Goal: Information Seeking & Learning: Learn about a topic

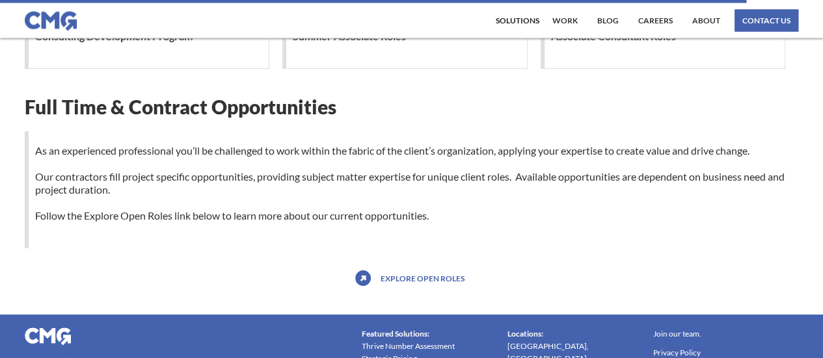
scroll to position [1366, 0]
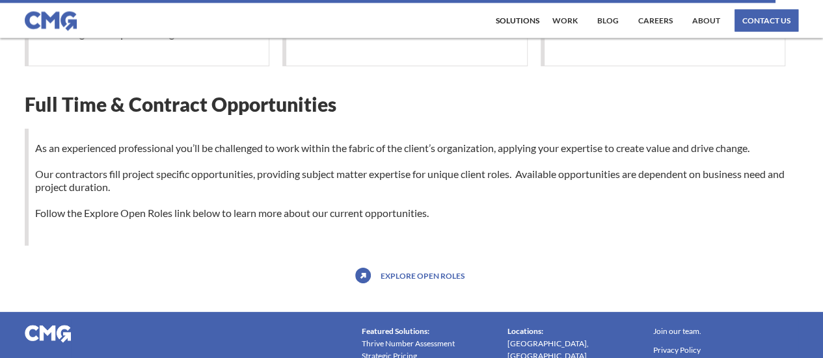
click at [164, 159] on p "As an experienced professional you’ll be challenged to work within the fabric o…" at bounding box center [413, 181] width 769 height 78
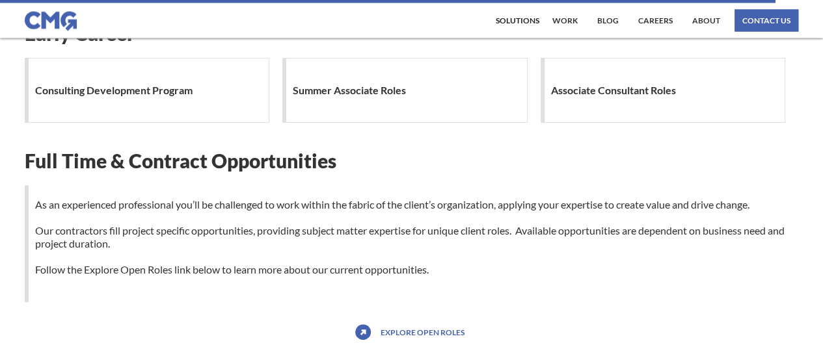
scroll to position [1236, 0]
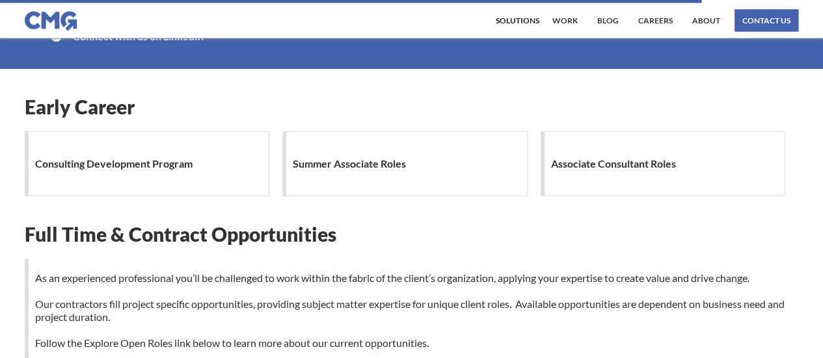
click at [635, 159] on h1 "Associate Consultant Roles" at bounding box center [616, 164] width 131 height 26
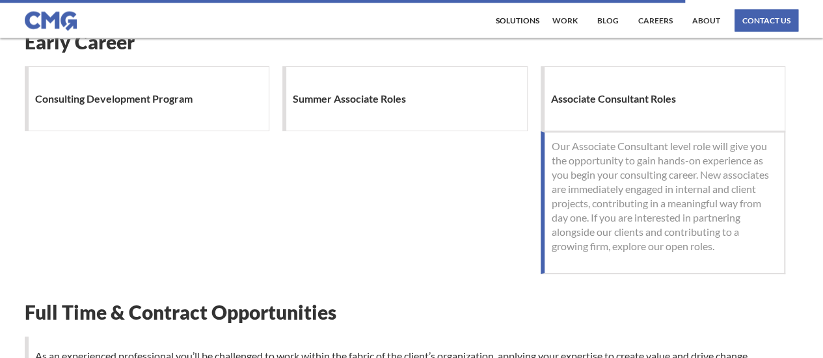
scroll to position [1366, 0]
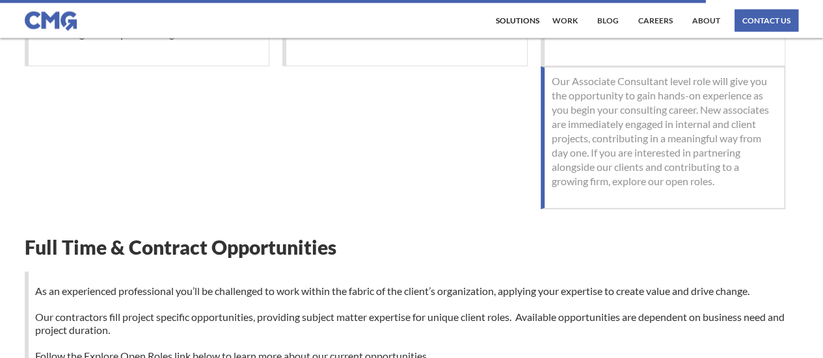
click at [670, 161] on p "Our Associate Consultant level role will give you the opportunity to gain hands…" at bounding box center [664, 131] width 225 height 114
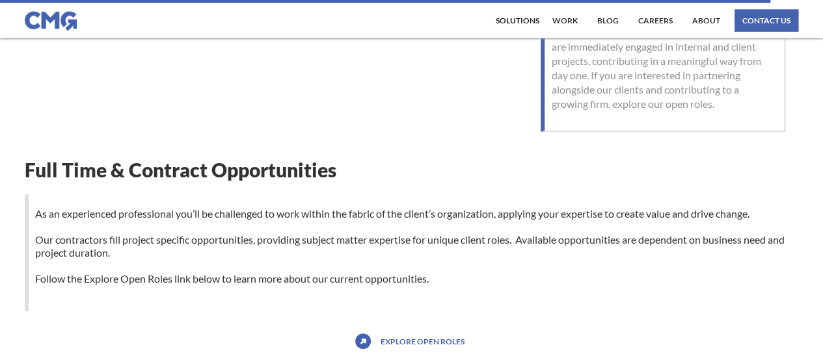
scroll to position [1496, 0]
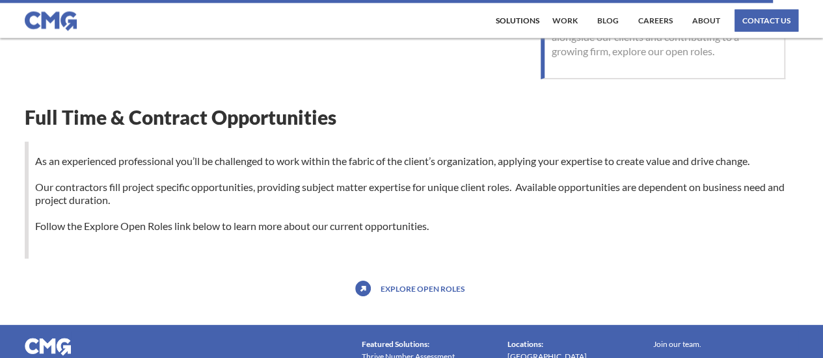
click at [433, 283] on link "Explore open roles" at bounding box center [422, 288] width 90 height 21
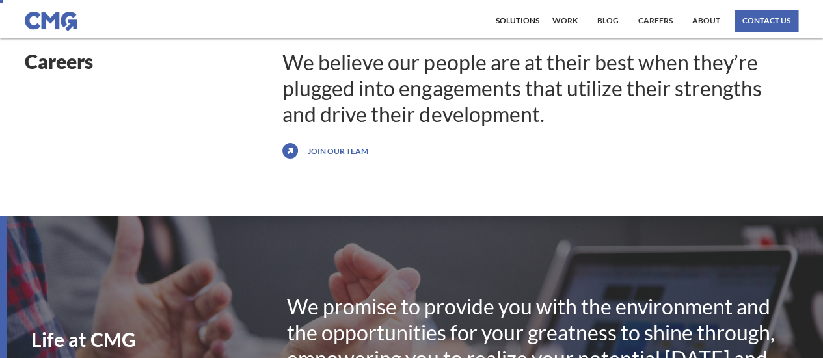
scroll to position [0, 0]
